Goal: Find specific page/section: Find specific page/section

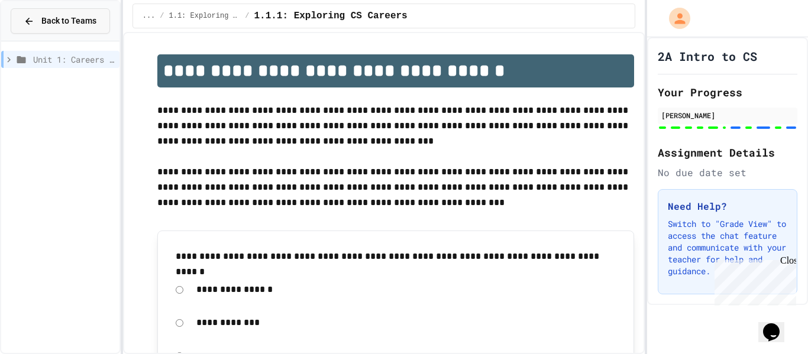
click at [67, 28] on button "Back to Teams" at bounding box center [60, 20] width 99 height 25
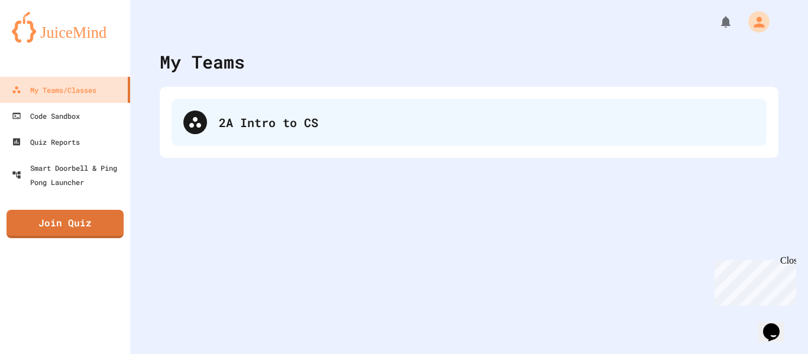
click at [306, 124] on div "2A Intro to CS" at bounding box center [487, 123] width 536 height 18
